Goal: Find specific fact: Find specific fact

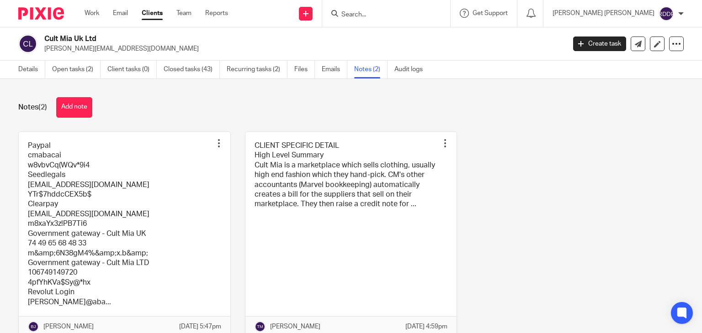
click at [389, 10] on form at bounding box center [388, 13] width 97 height 11
click at [389, 13] on input "Search" at bounding box center [381, 15] width 82 height 8
type input "intelli"
click at [430, 39] on link at bounding box center [395, 36] width 113 height 14
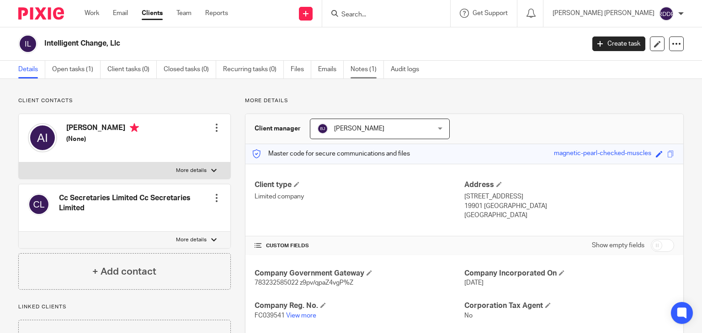
click at [368, 68] on link "Notes (1)" at bounding box center [366, 70] width 33 height 18
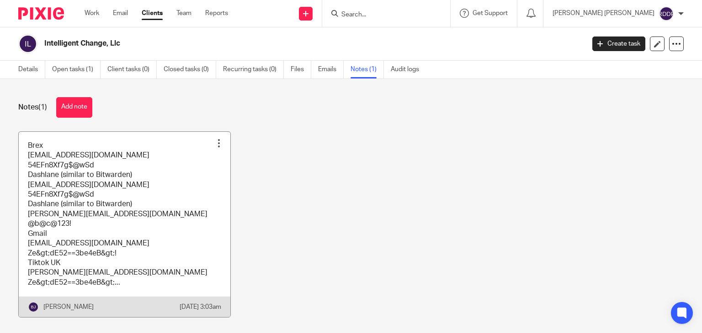
click at [180, 188] on link at bounding box center [125, 225] width 212 height 186
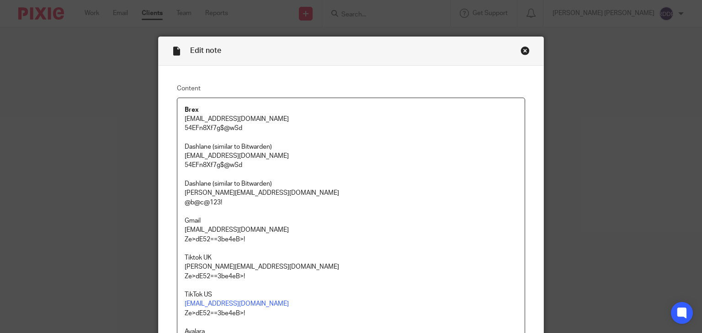
drag, startPoint x: 182, startPoint y: 118, endPoint x: 259, endPoint y: 116, distance: 77.3
click at [259, 116] on p "Accounting@abacai.co.uk" at bounding box center [351, 119] width 333 height 9
copy p "Accounting@abacai.co.uk"
drag, startPoint x: 179, startPoint y: 128, endPoint x: 251, endPoint y: 125, distance: 72.3
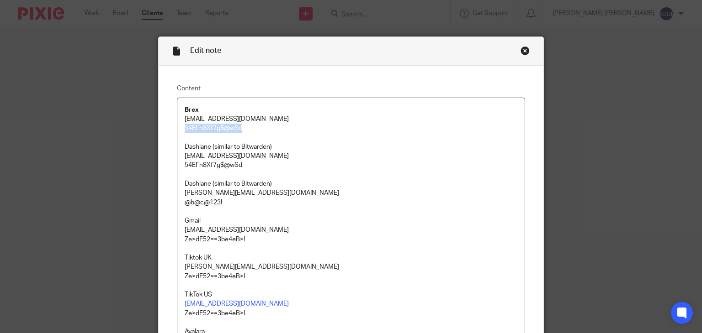
copy p "54EFn8Xf7g$@wSd"
